Goal: Task Accomplishment & Management: Manage account settings

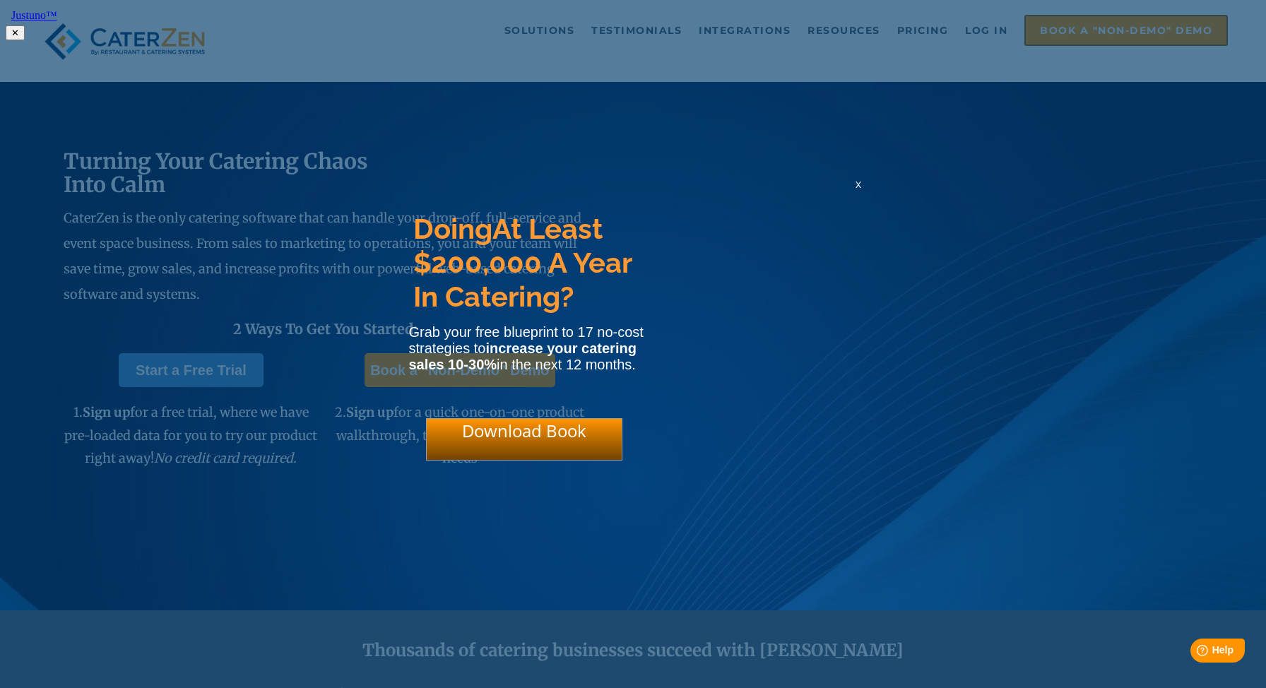
click at [985, 35] on html "Justuno™ ✕ Doing At Least $200,000 A Year In Catering? Grab your free blueprint…" at bounding box center [633, 23] width 1266 height 46
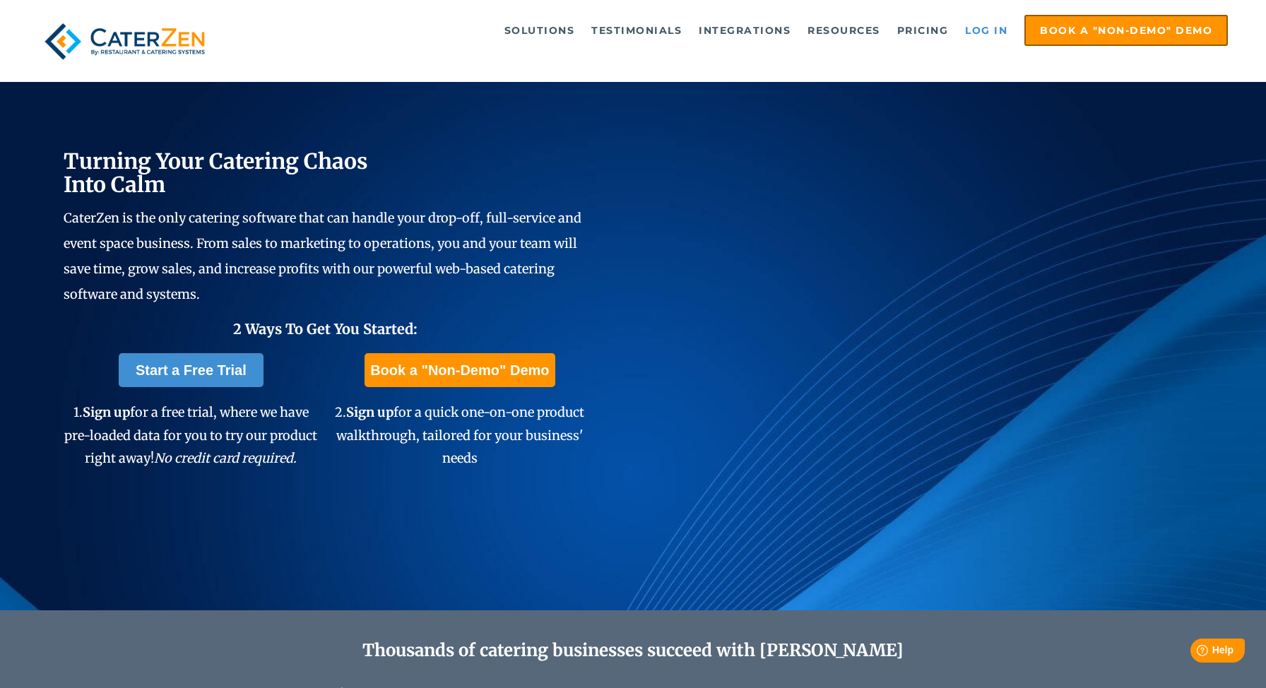
click at [985, 27] on link "Log in" at bounding box center [986, 30] width 57 height 28
click at [995, 32] on link "Log in" at bounding box center [986, 30] width 57 height 28
click at [978, 29] on link "Log in" at bounding box center [986, 30] width 57 height 28
click at [974, 28] on link "Log in" at bounding box center [986, 30] width 57 height 28
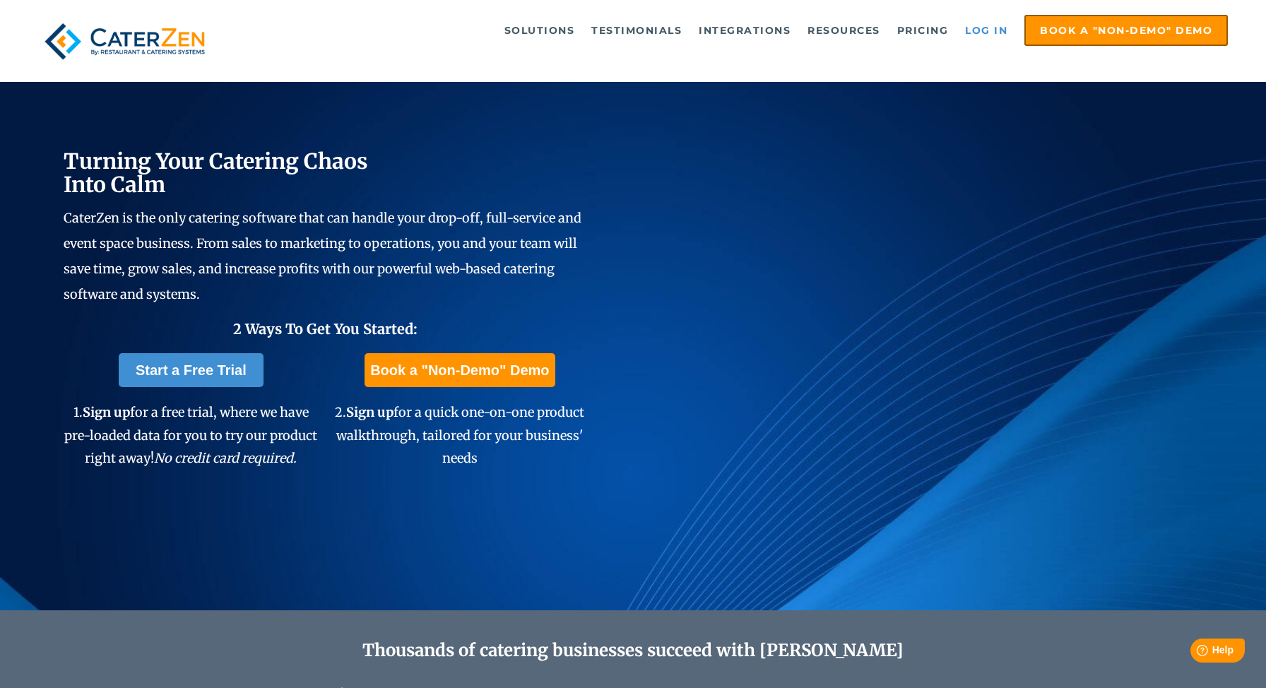
click at [979, 28] on link "Log in" at bounding box center [986, 30] width 57 height 28
click at [978, 31] on link "Log in" at bounding box center [986, 30] width 57 height 28
click at [980, 39] on link "Log in" at bounding box center [986, 30] width 57 height 28
click at [995, 28] on link "Log in" at bounding box center [986, 30] width 57 height 28
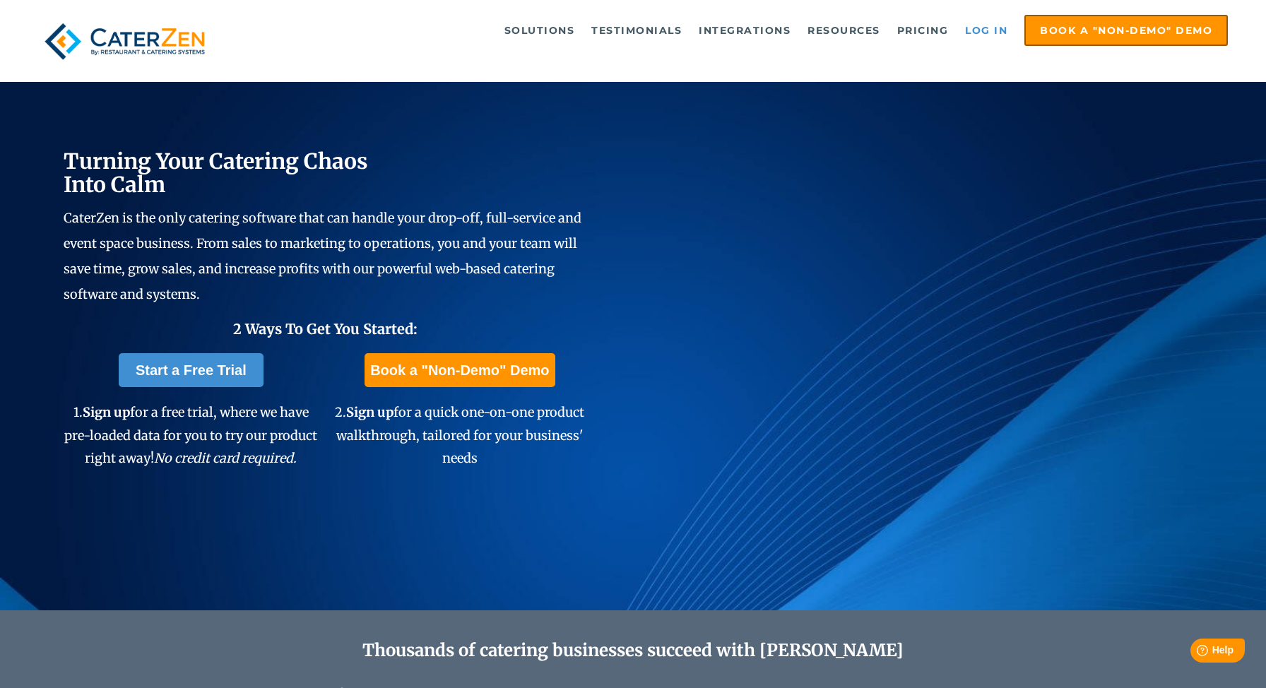
click at [983, 30] on link "Log in" at bounding box center [986, 30] width 57 height 28
click at [977, 26] on link "Log in" at bounding box center [986, 30] width 57 height 28
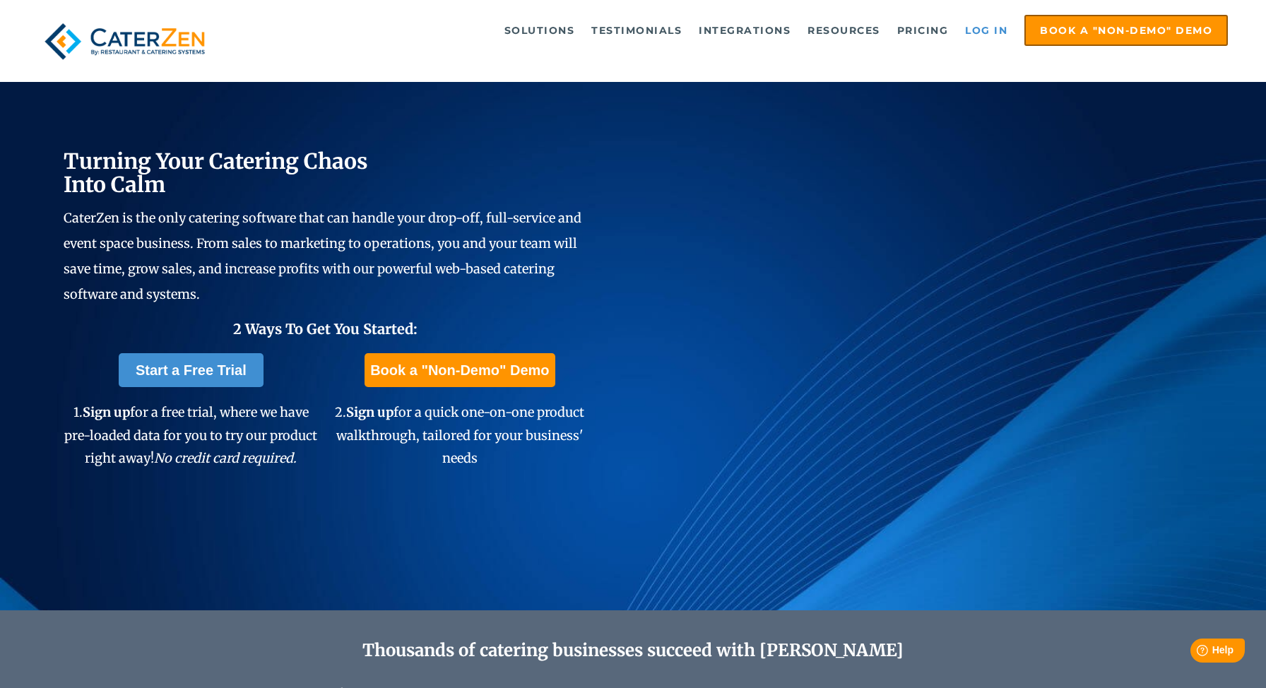
click at [977, 26] on link "Log in" at bounding box center [986, 30] width 57 height 28
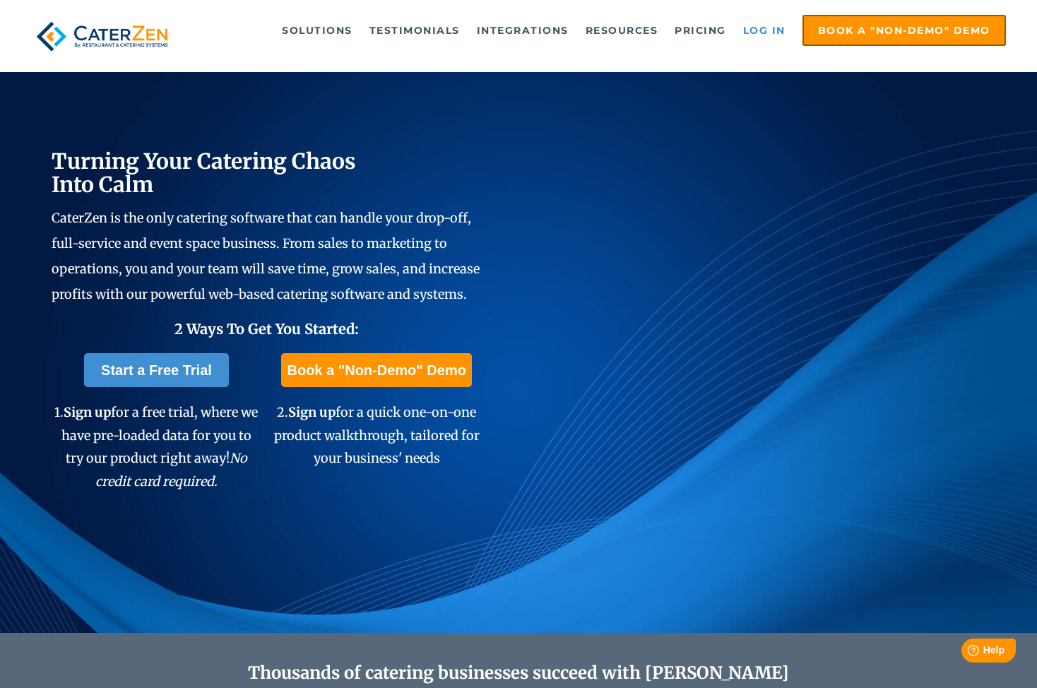
click at [767, 28] on link "Log in" at bounding box center [764, 30] width 57 height 28
click at [765, 30] on link "Log in" at bounding box center [764, 30] width 57 height 28
click at [772, 28] on link "Log in" at bounding box center [764, 30] width 57 height 28
